Goal: Task Accomplishment & Management: Manage account settings

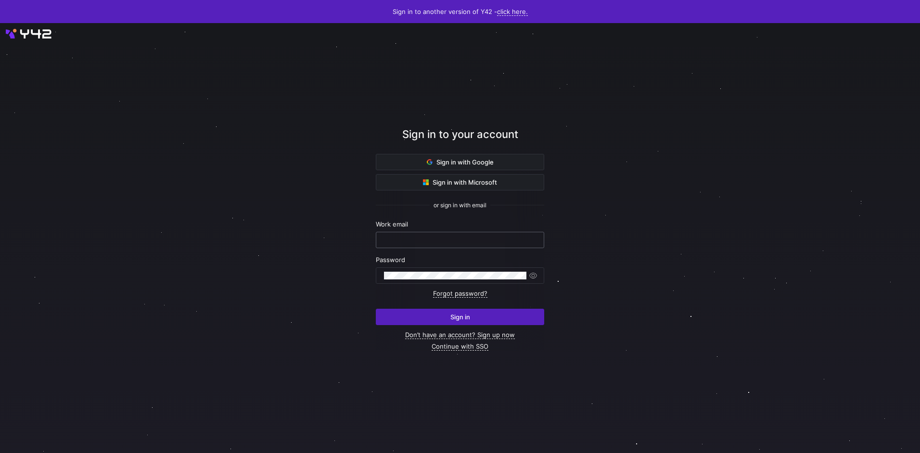
type input "[EMAIL_ADDRESS][DOMAIN_NAME]"
click at [418, 311] on span "submit" at bounding box center [459, 316] width 167 height 15
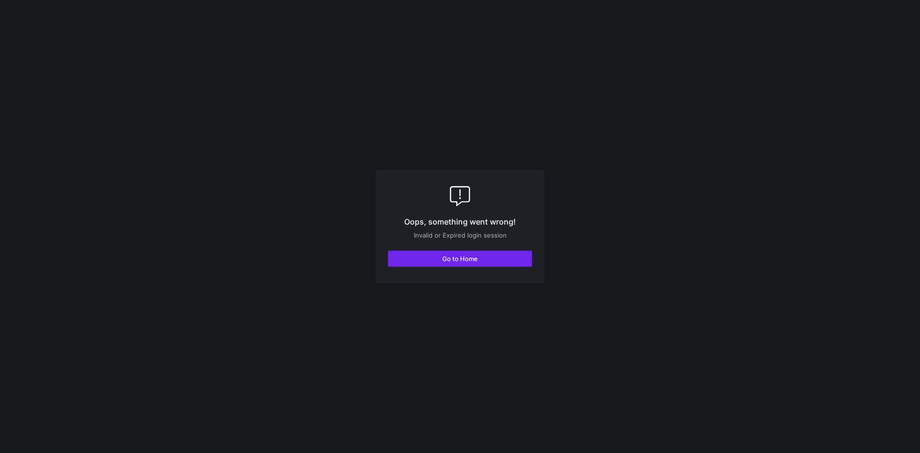
drag, startPoint x: 447, startPoint y: 242, endPoint x: 441, endPoint y: 253, distance: 12.1
click at [446, 245] on div "Oops, something went wrong! Invalid or Expired login session Go to Home" at bounding box center [460, 226] width 168 height 113
click at [439, 255] on span "button" at bounding box center [459, 258] width 143 height 15
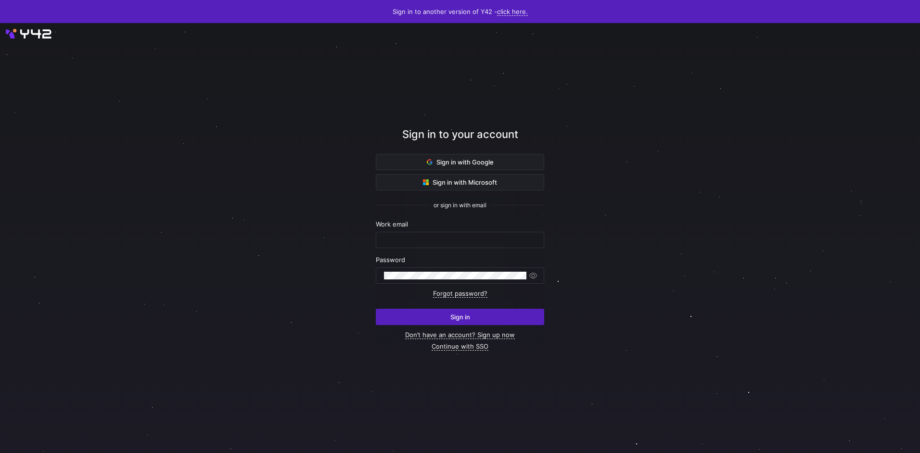
type input "[EMAIL_ADDRESS][DOMAIN_NAME]"
click at [447, 322] on span "submit" at bounding box center [459, 316] width 167 height 15
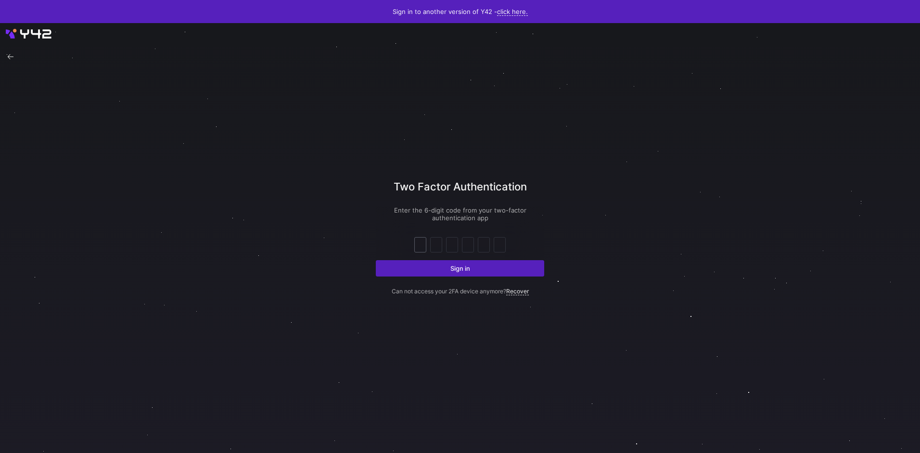
click at [422, 243] on input "text" at bounding box center [420, 245] width 7 height 12
type input "9"
type input "7"
type input "6"
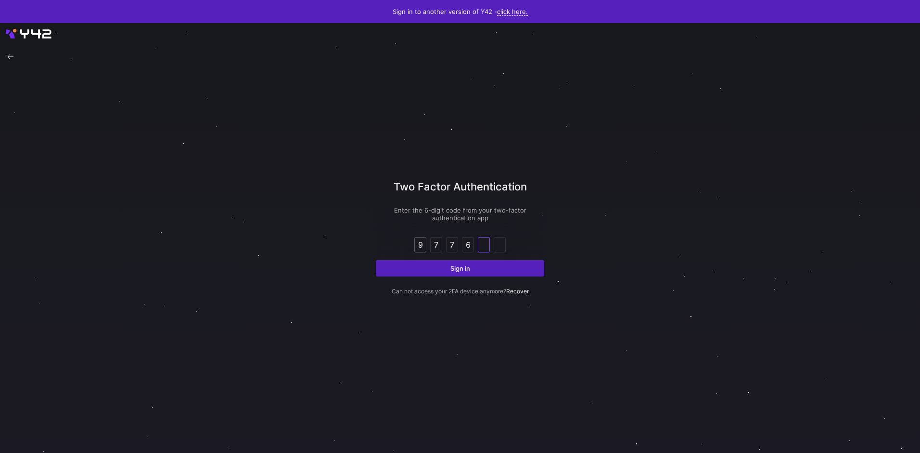
type input "1"
type input "6"
click at [376, 260] on button "Sign in" at bounding box center [460, 268] width 168 height 16
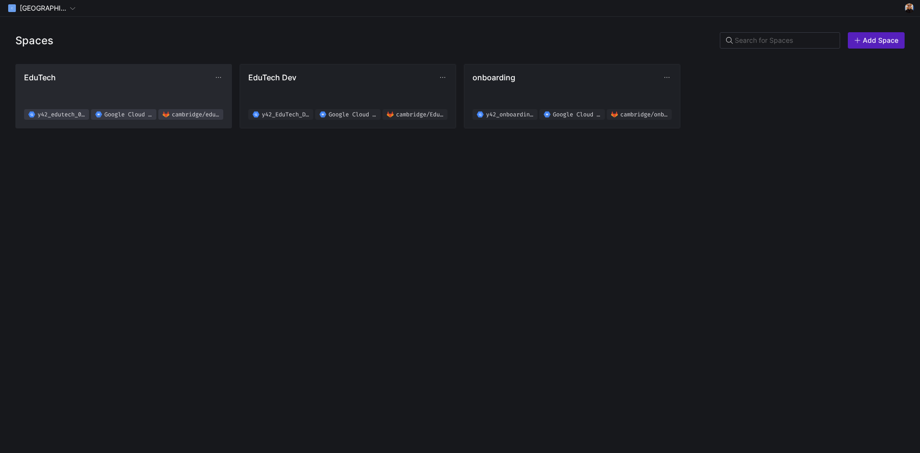
click at [142, 88] on span "EduTech y42_edutech_02f619b8d4e94d2ab8830fef0a38a076 Google Cloud Storage [GEOG…" at bounding box center [123, 96] width 199 height 47
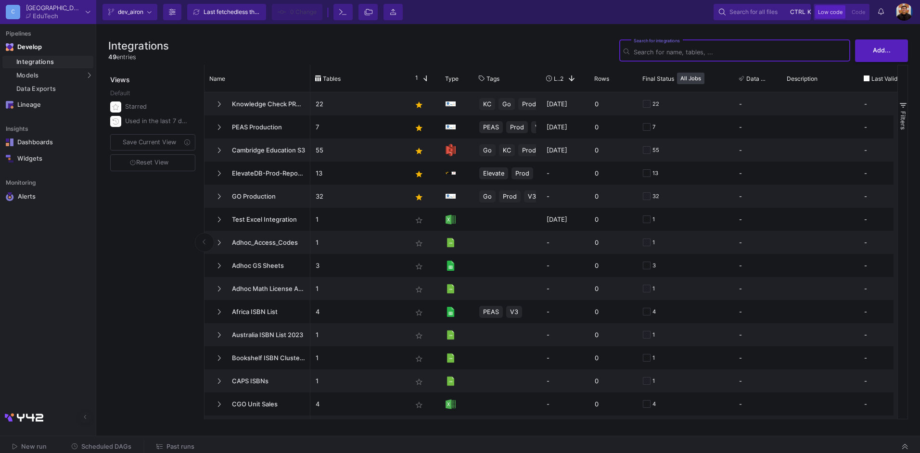
click at [105, 448] on span "Scheduled DAGs" at bounding box center [106, 446] width 50 height 7
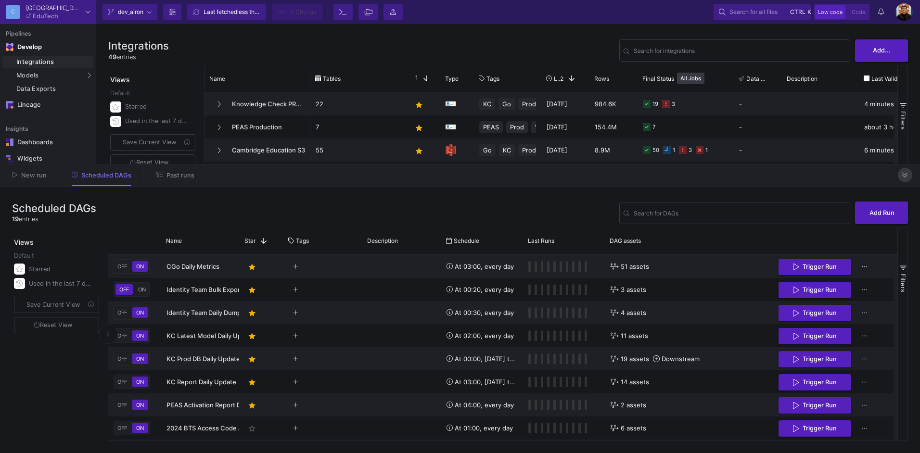
click at [898, 171] on button at bounding box center [905, 175] width 14 height 14
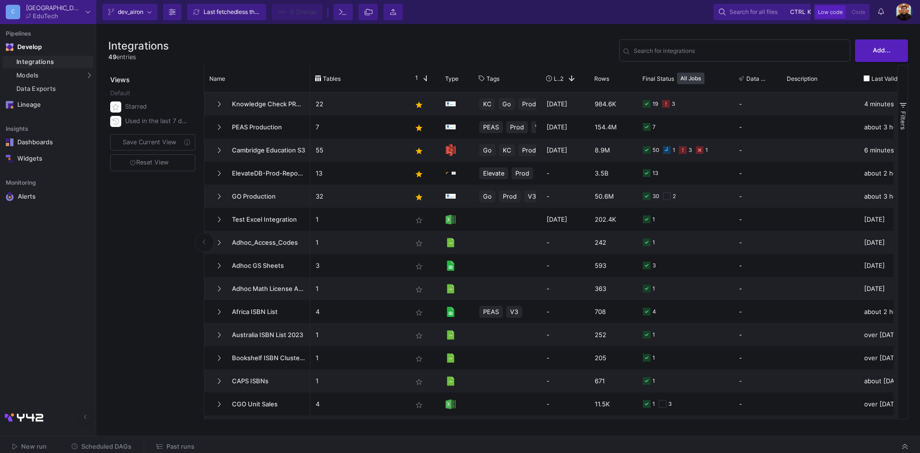
click at [171, 447] on span "Past runs" at bounding box center [180, 446] width 28 height 7
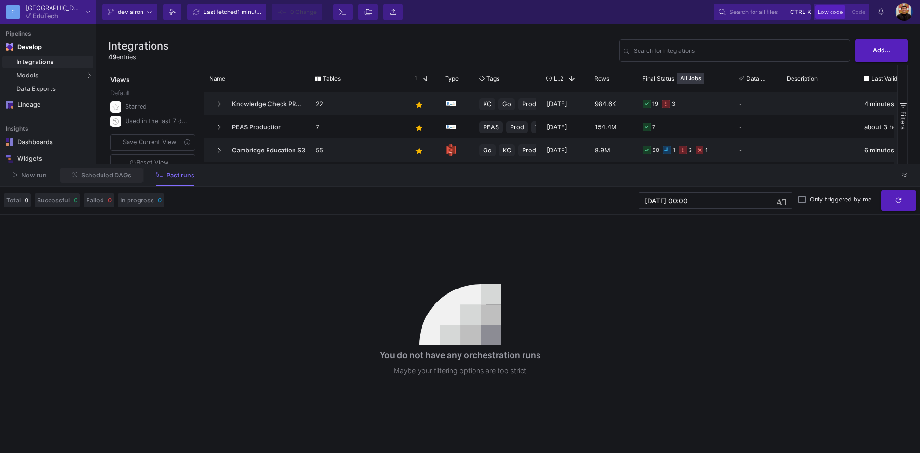
click at [111, 175] on span "Scheduled DAGs" at bounding box center [106, 175] width 50 height 7
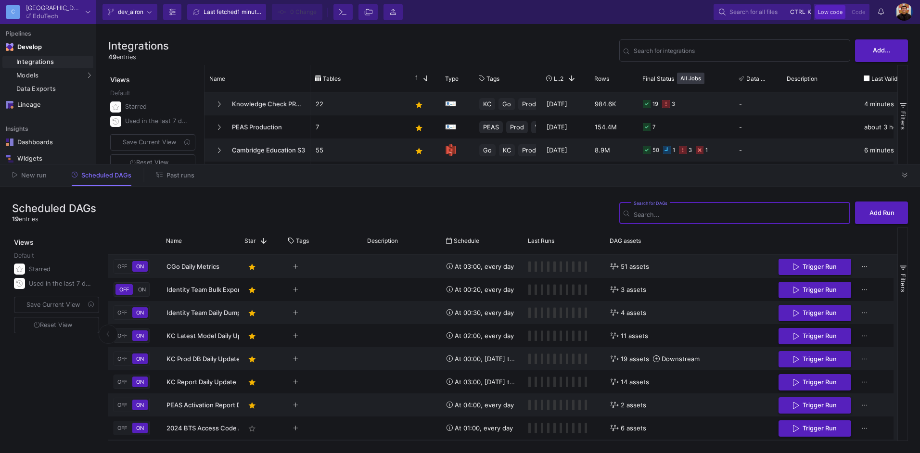
click at [145, 16] on span "dev_airon" at bounding box center [129, 12] width 43 height 14
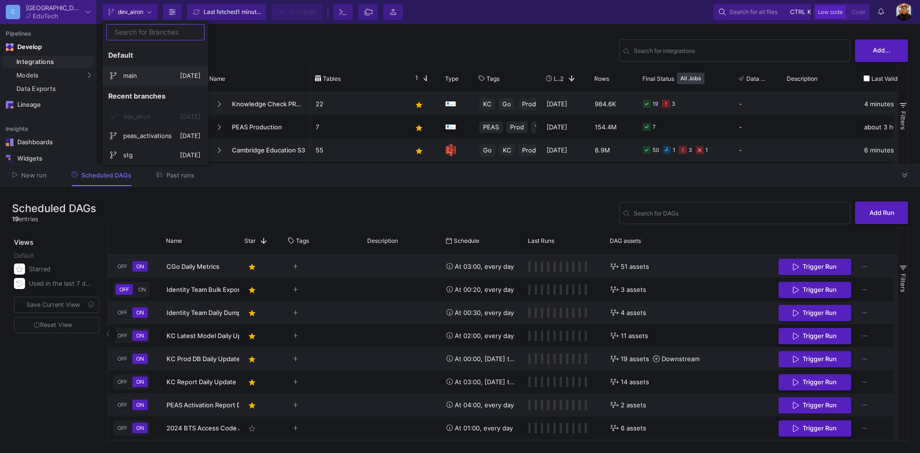
click at [155, 83] on span "main" at bounding box center [151, 75] width 57 height 23
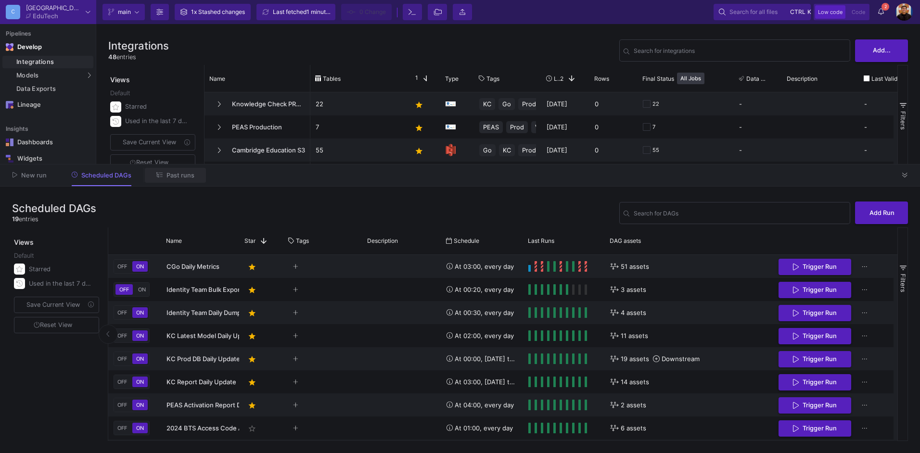
click at [190, 178] on span "Past runs" at bounding box center [180, 175] width 28 height 7
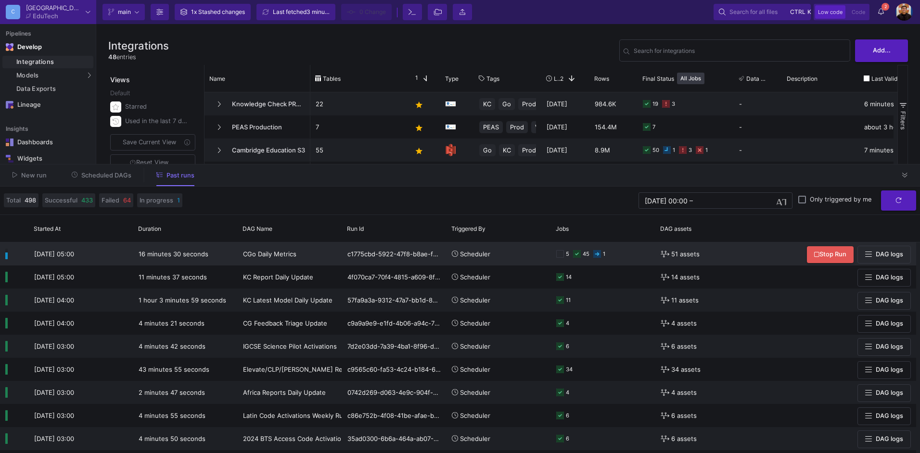
click at [505, 261] on y42-orchestration-triggered-by "Scheduler" at bounding box center [499, 254] width 94 height 22
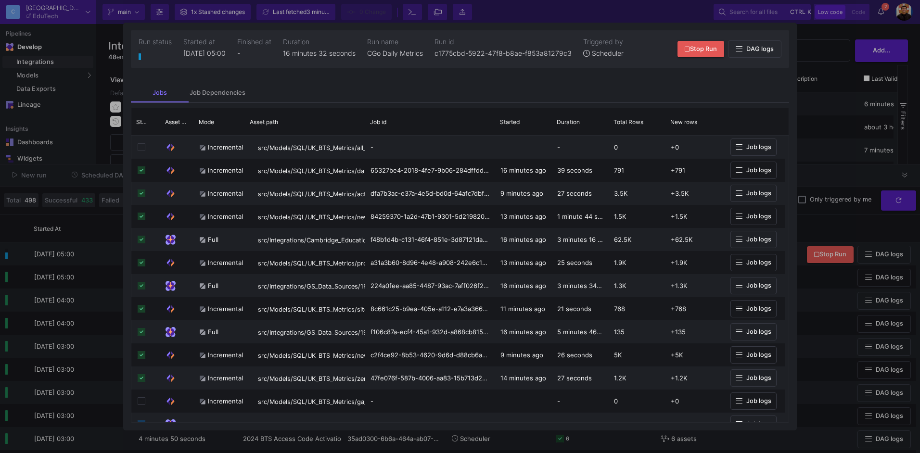
click at [835, 147] on div at bounding box center [460, 226] width 920 height 453
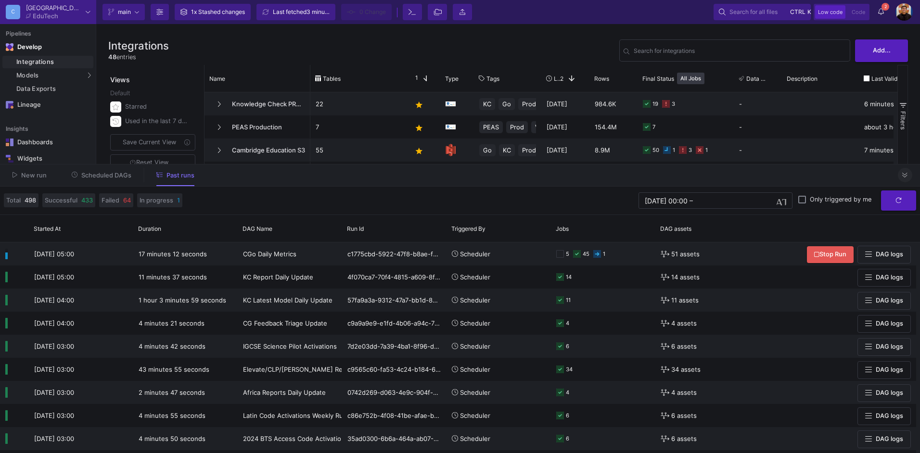
click at [903, 173] on icon at bounding box center [904, 175] width 5 height 6
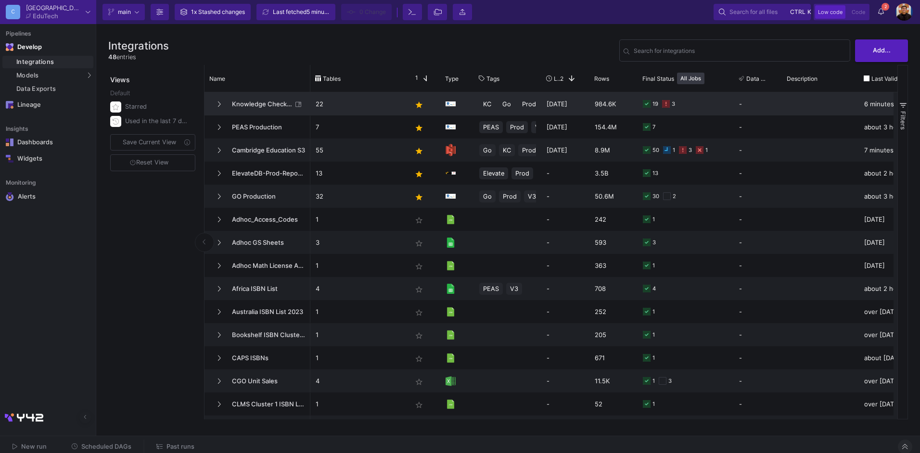
click at [696, 110] on div "19 3" at bounding box center [686, 104] width 86 height 22
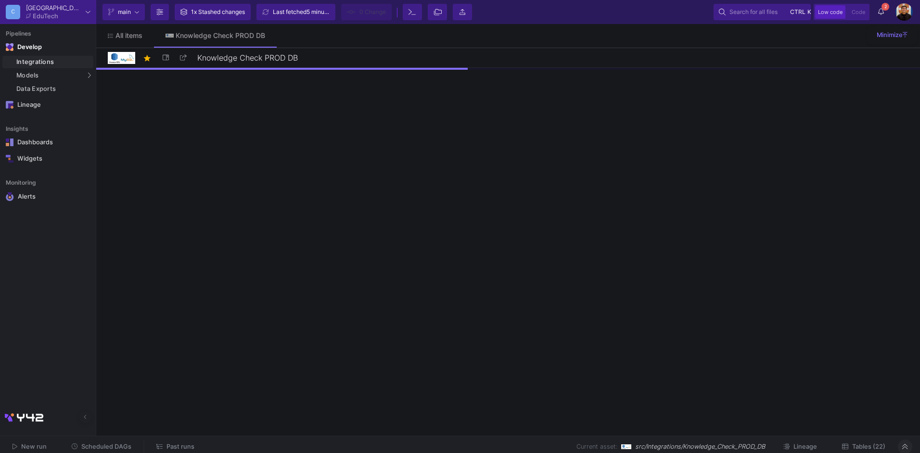
click at [861, 446] on span "Tables (22)" at bounding box center [868, 446] width 33 height 7
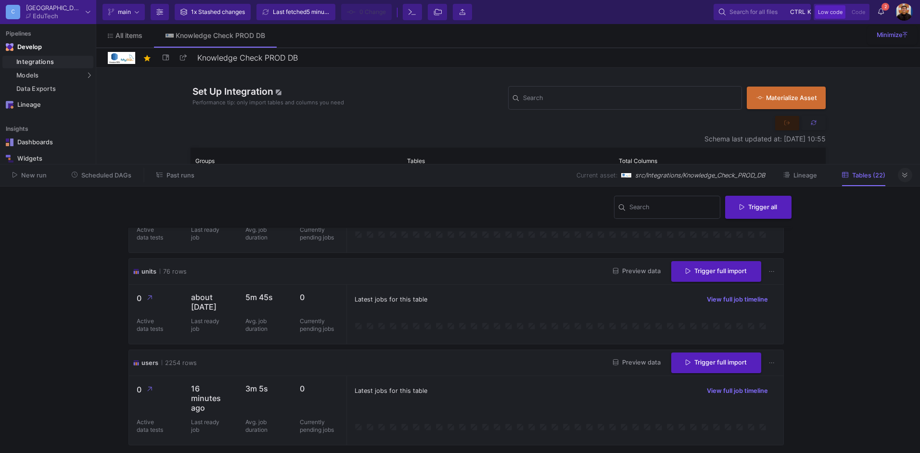
scroll to position [1824, 0]
